Goal: Book appointment/travel/reservation

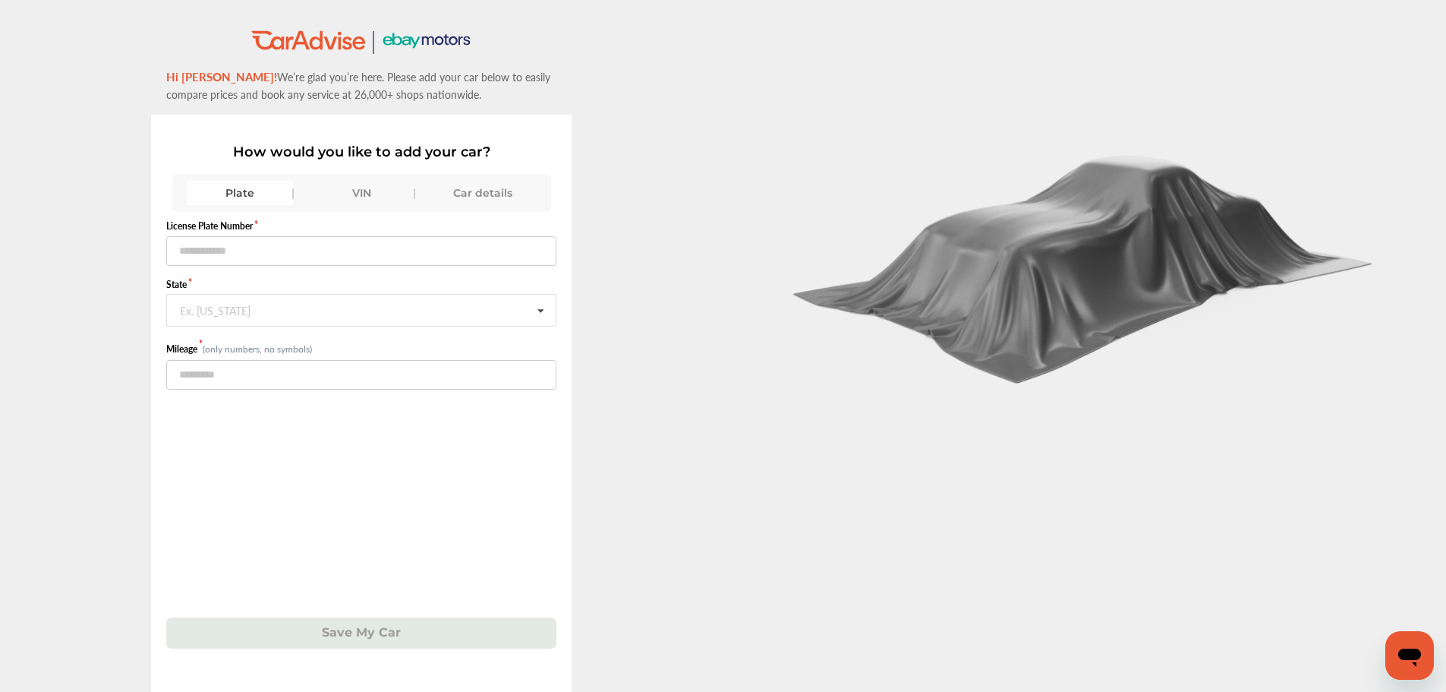
click at [55, 500] on div ".st0{fill:#00A993;} .st1{fill:#272B6B;} Hi Nestor! We’re glad you’re here. Plea…" at bounding box center [362, 398] width 724 height 739
click at [374, 192] on div "VIN" at bounding box center [361, 193] width 106 height 24
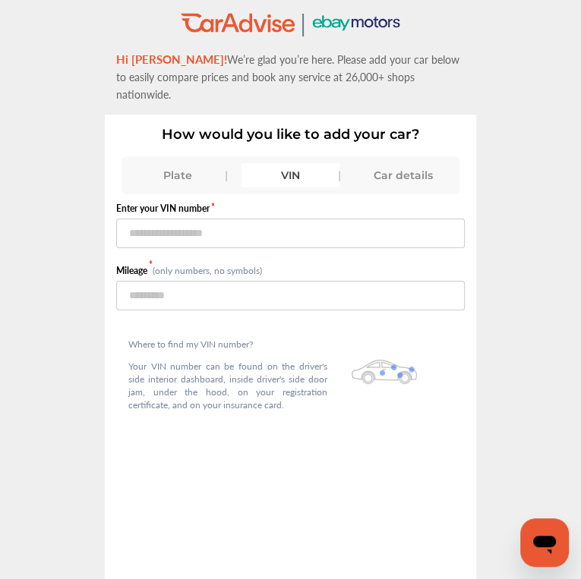
click at [286, 163] on div "VIN" at bounding box center [289, 175] width 97 height 24
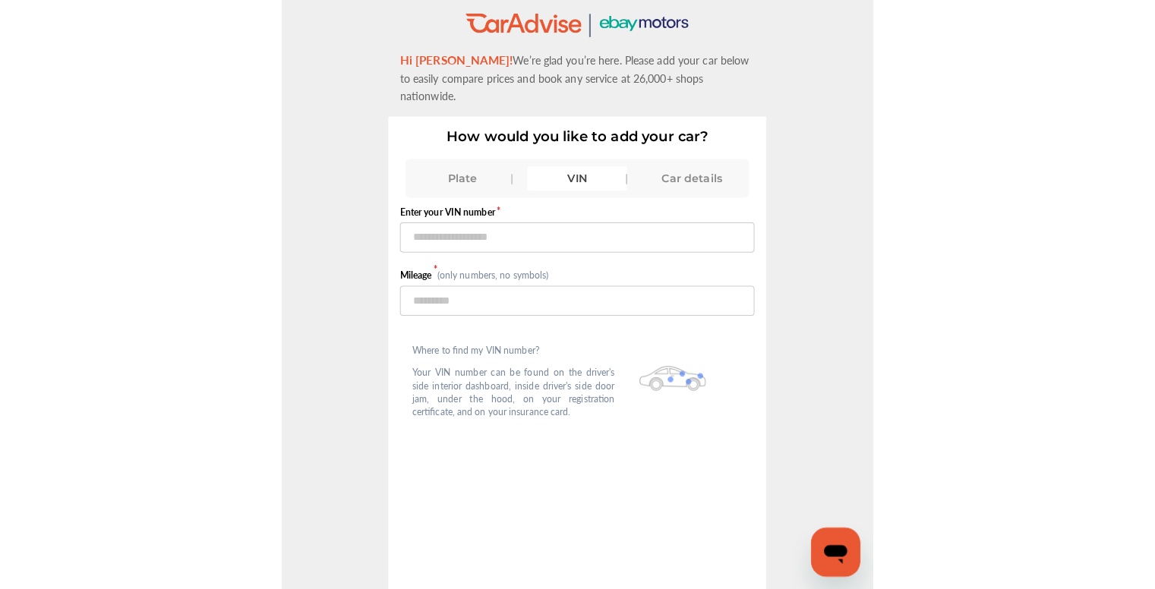
scroll to position [3, 0]
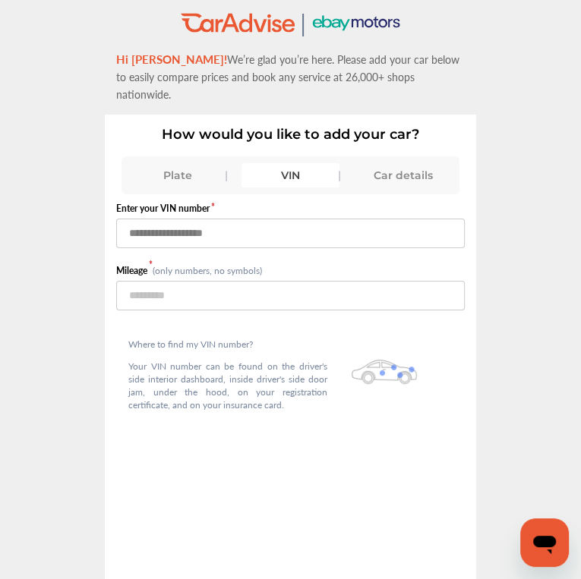
click at [264, 219] on input "text" at bounding box center [290, 234] width 349 height 30
paste input "**********"
type input "**********"
click at [257, 281] on input "number" at bounding box center [290, 296] width 349 height 30
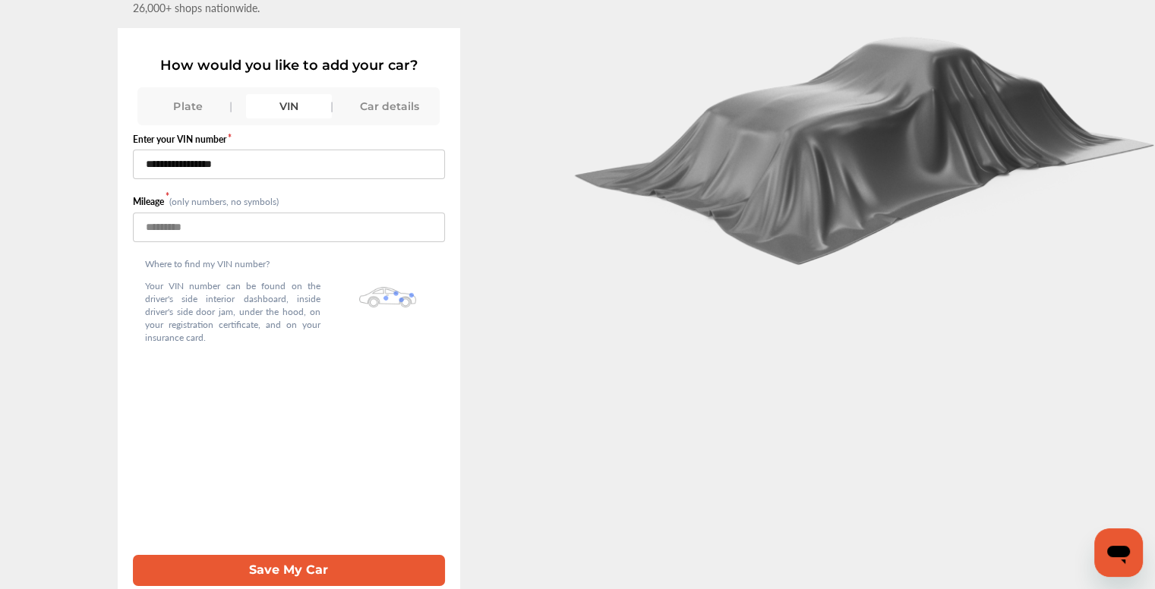
scroll to position [106, 0]
type input "*****"
click at [375, 555] on button "Save My Car" at bounding box center [289, 570] width 312 height 31
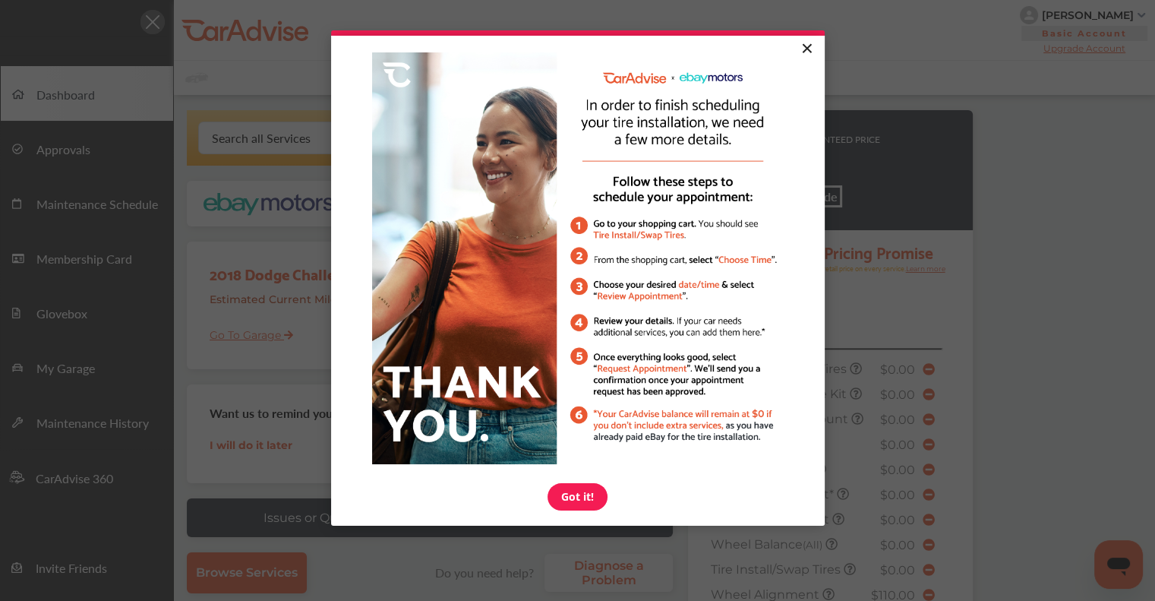
click at [804, 49] on link "×" at bounding box center [806, 49] width 27 height 27
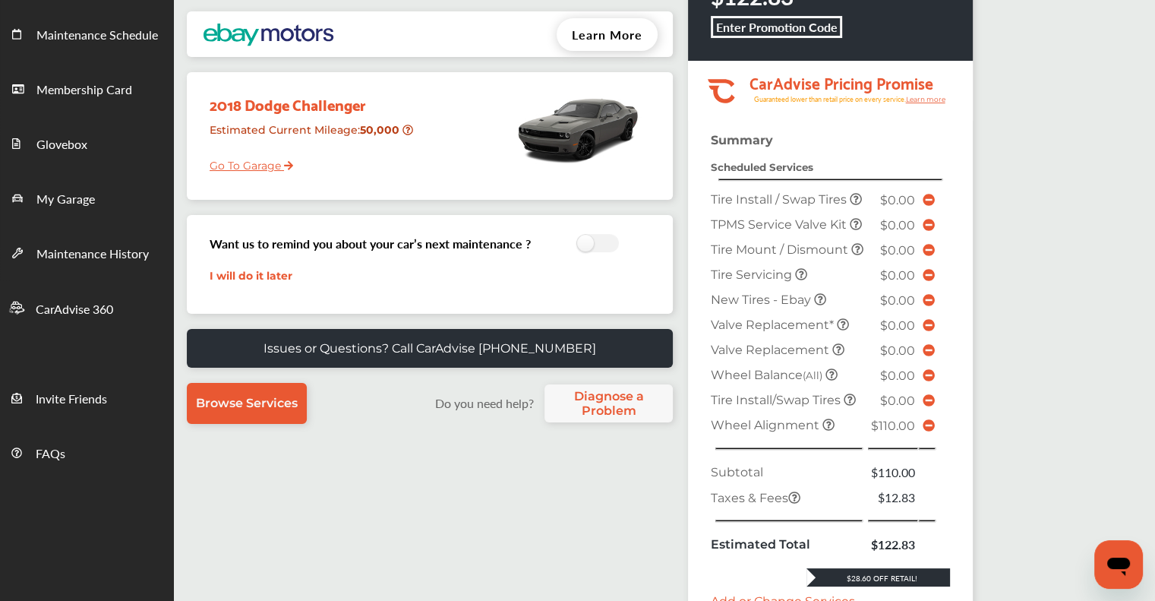
scroll to position [380, 0]
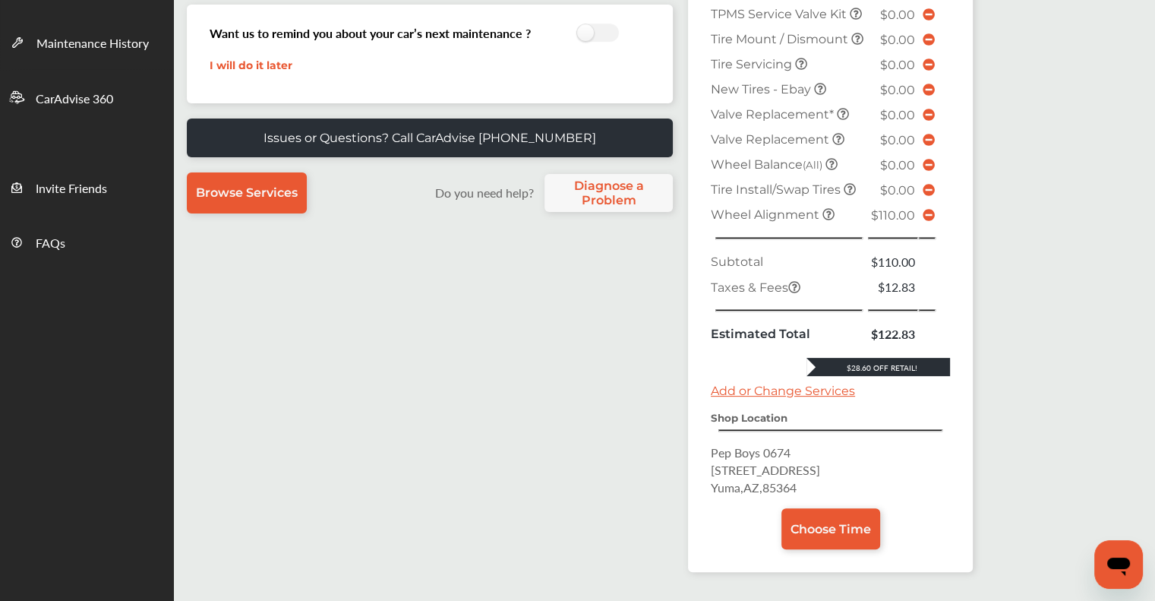
click at [926, 221] on icon at bounding box center [929, 215] width 12 height 12
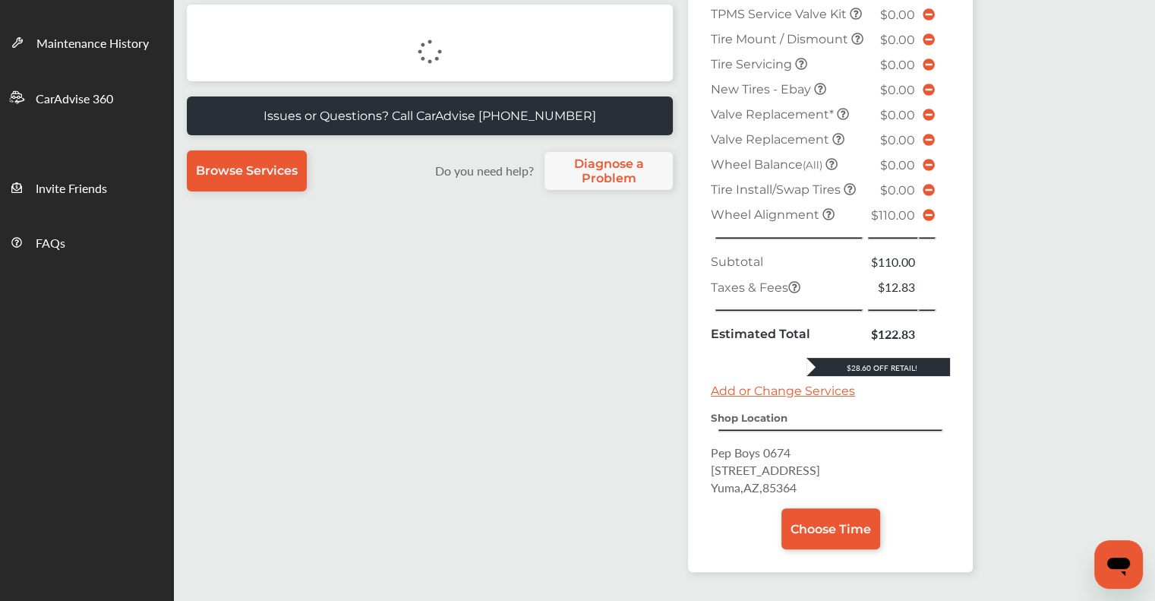
scroll to position [348, 0]
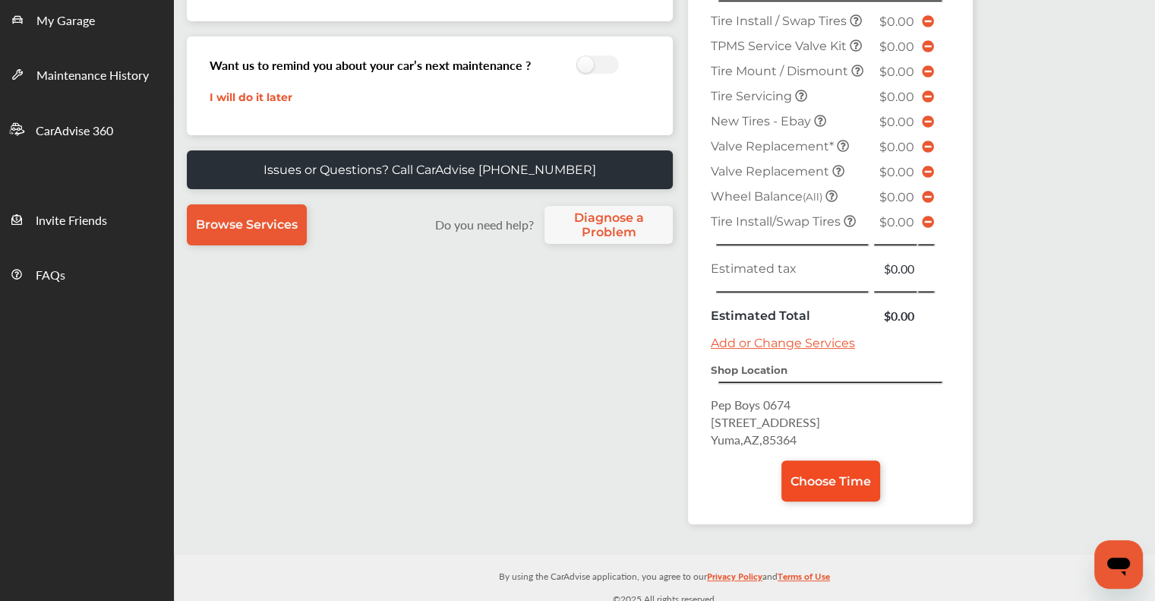
click at [805, 474] on span "Choose Time" at bounding box center [830, 481] width 80 height 14
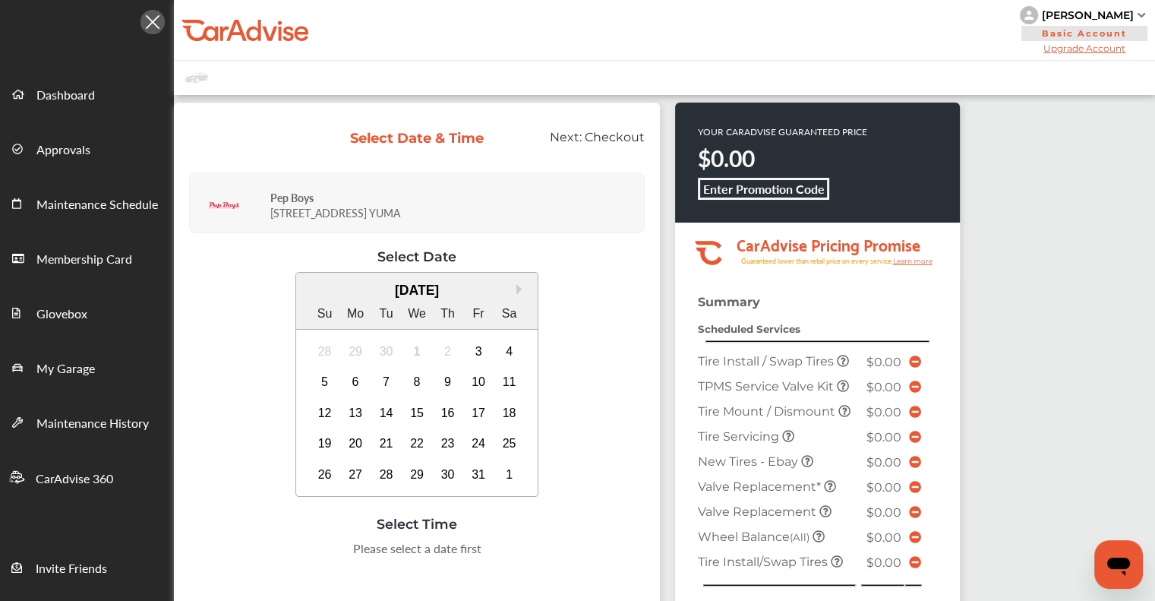
click at [560, 321] on div "Next Month October 2025 Su Mo Tu We Th Fr Sa 28 29 30 1 2 3 4 5 6 7 8 9 10 11 1…" at bounding box center [417, 386] width 456 height 229
click at [484, 346] on div "3" at bounding box center [478, 351] width 24 height 24
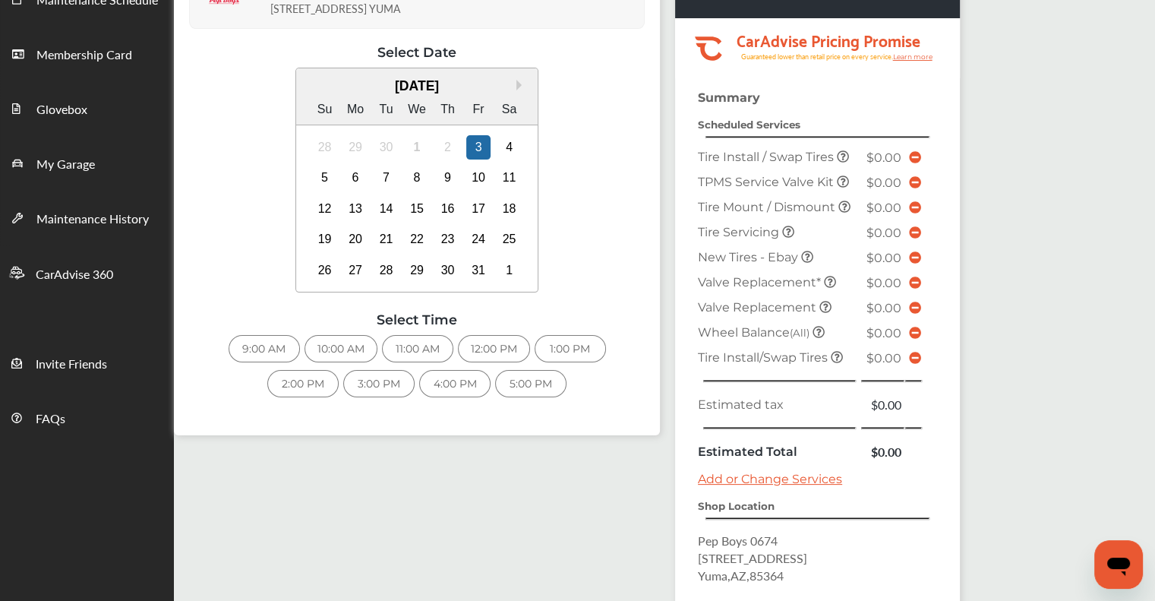
scroll to position [292, 0]
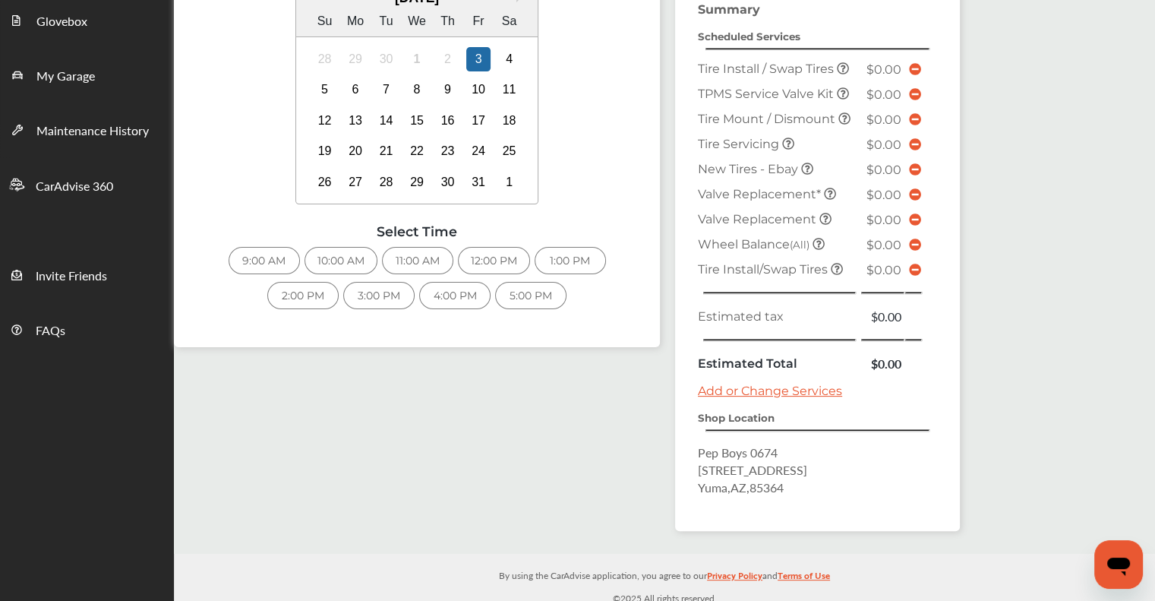
click at [421, 418] on div "Select Date & Time Next: Checkout Pep Boys 155 E. 32ND ST YUMA Select Date Next…" at bounding box center [567, 178] width 786 height 736
